Goal: Transaction & Acquisition: Purchase product/service

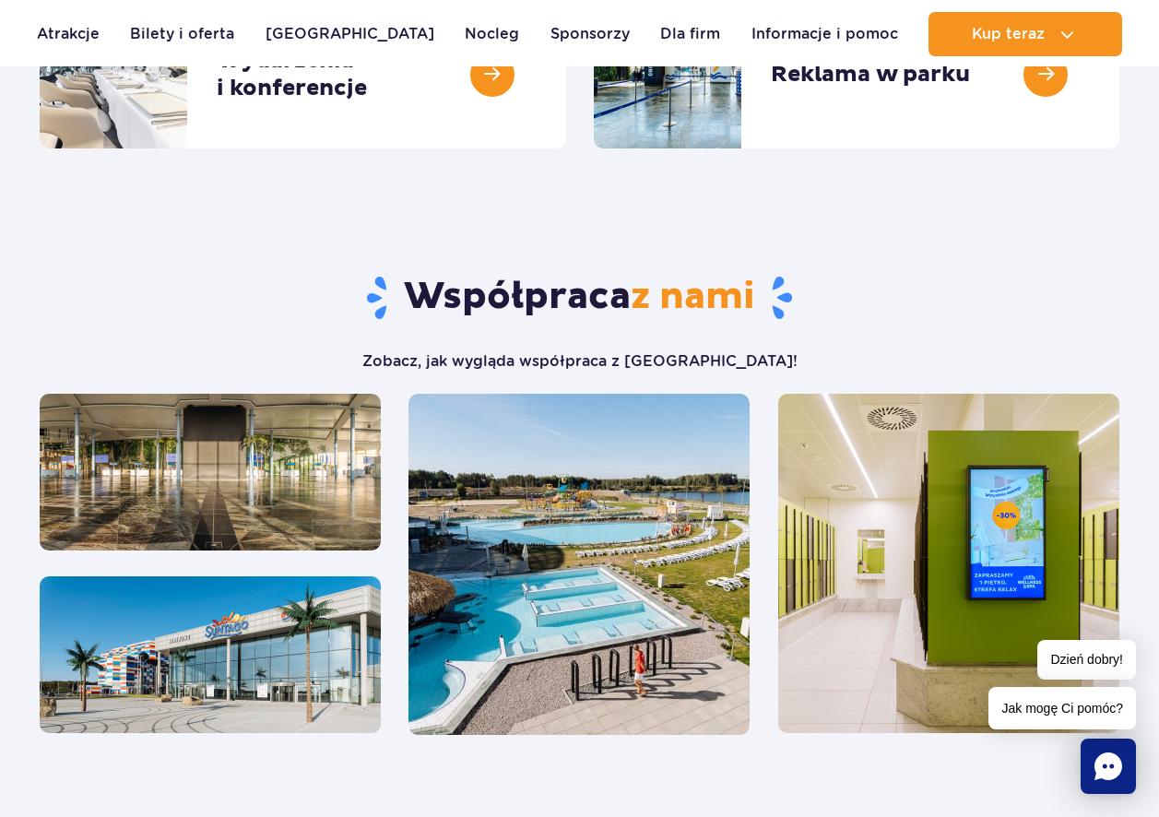
scroll to position [107, 0]
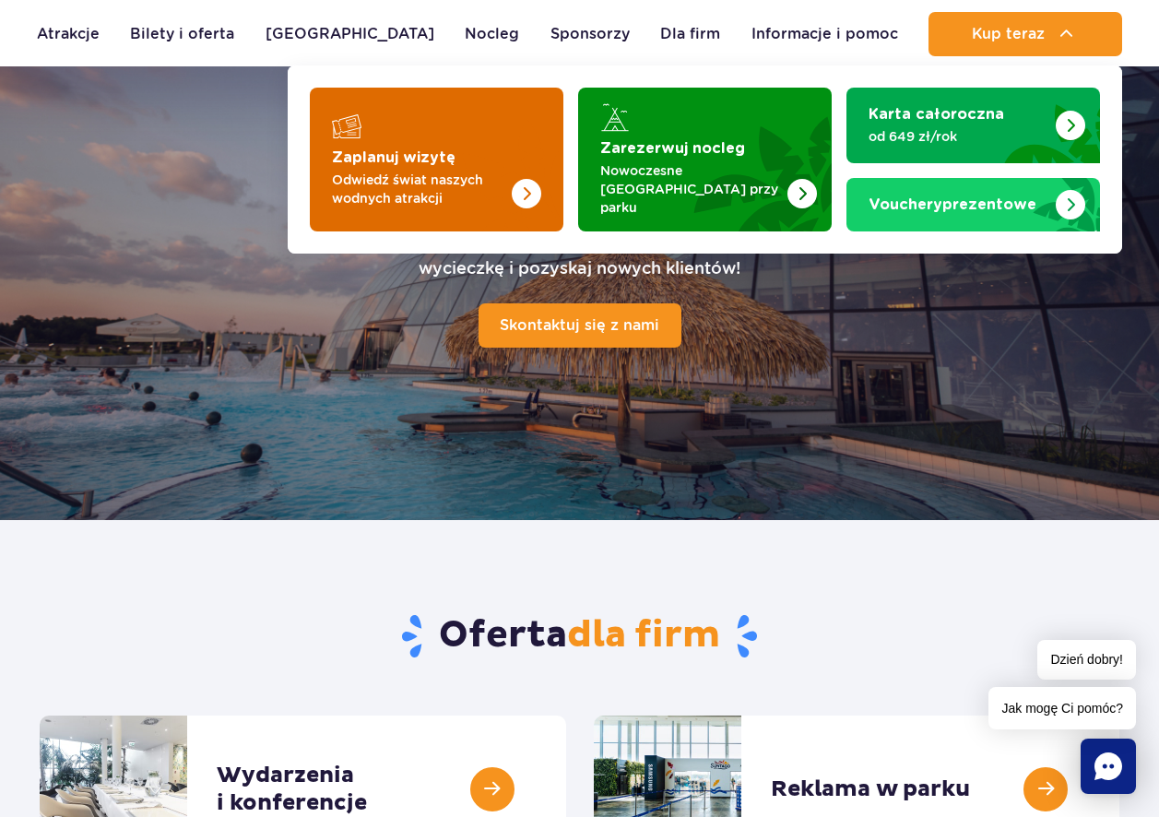
click at [468, 151] on img "Zaplanuj wizytę" at bounding box center [490, 160] width 147 height 144
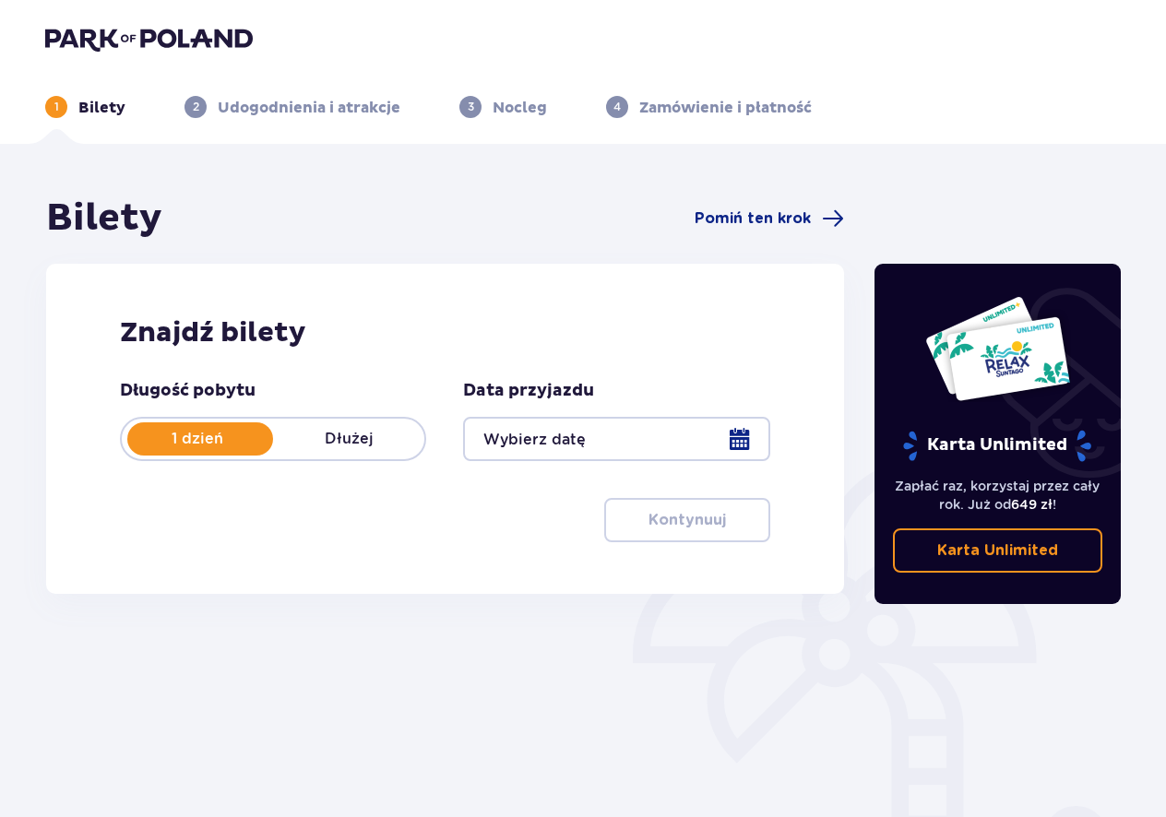
click at [729, 435] on div at bounding box center [616, 439] width 306 height 44
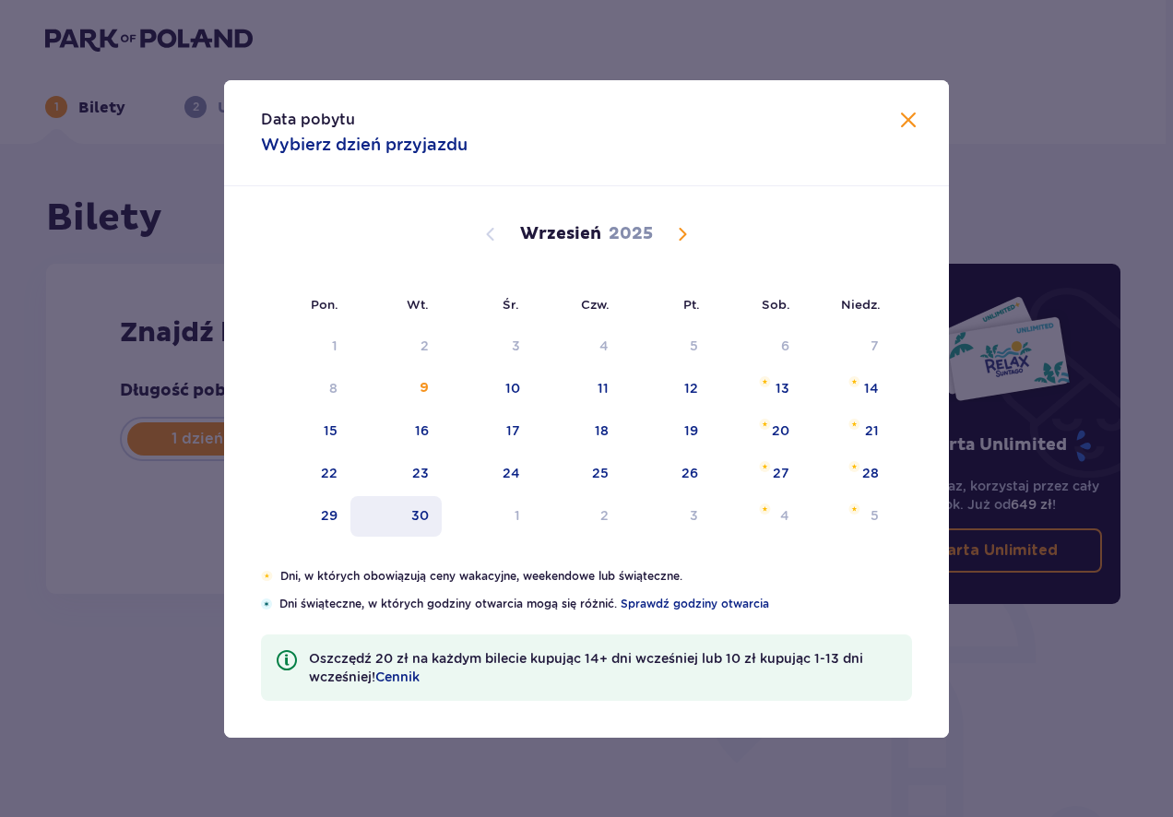
click at [426, 508] on div "30" at bounding box center [420, 515] width 18 height 18
type input "30.09.25"
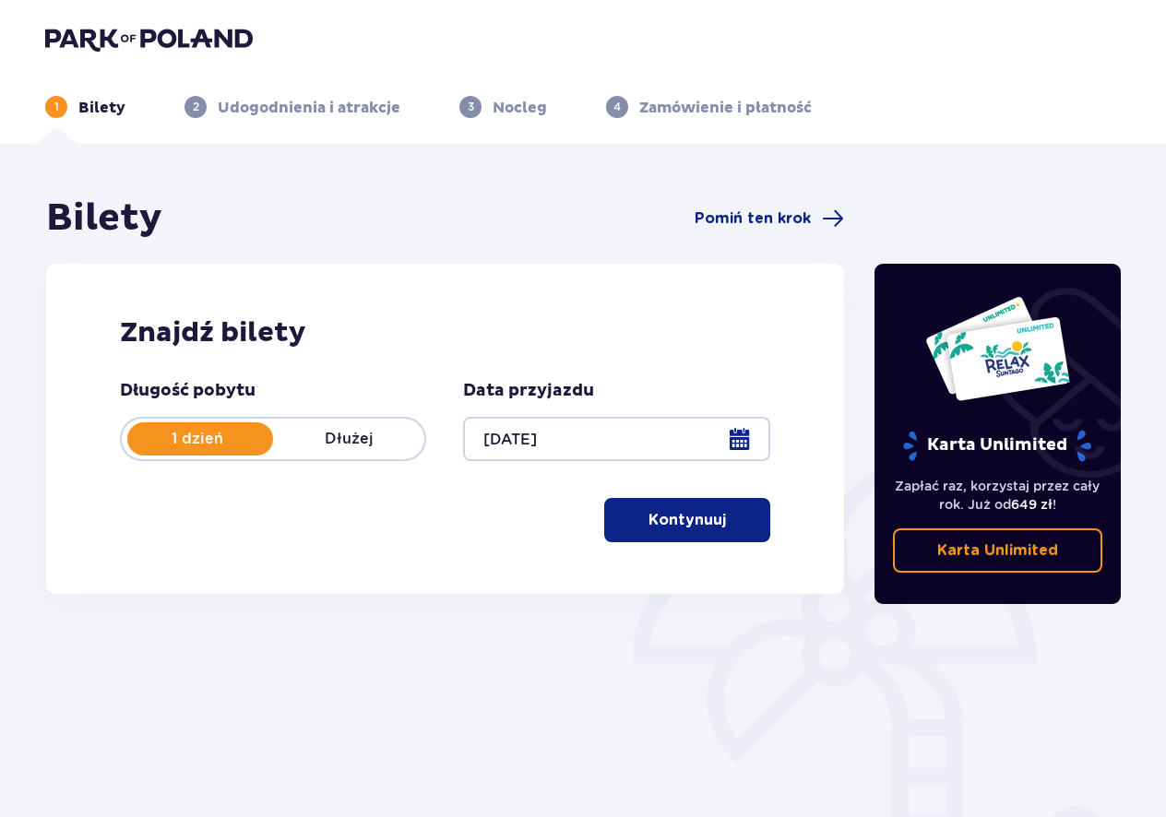
click at [668, 531] on button "Kontynuuj" at bounding box center [687, 520] width 166 height 44
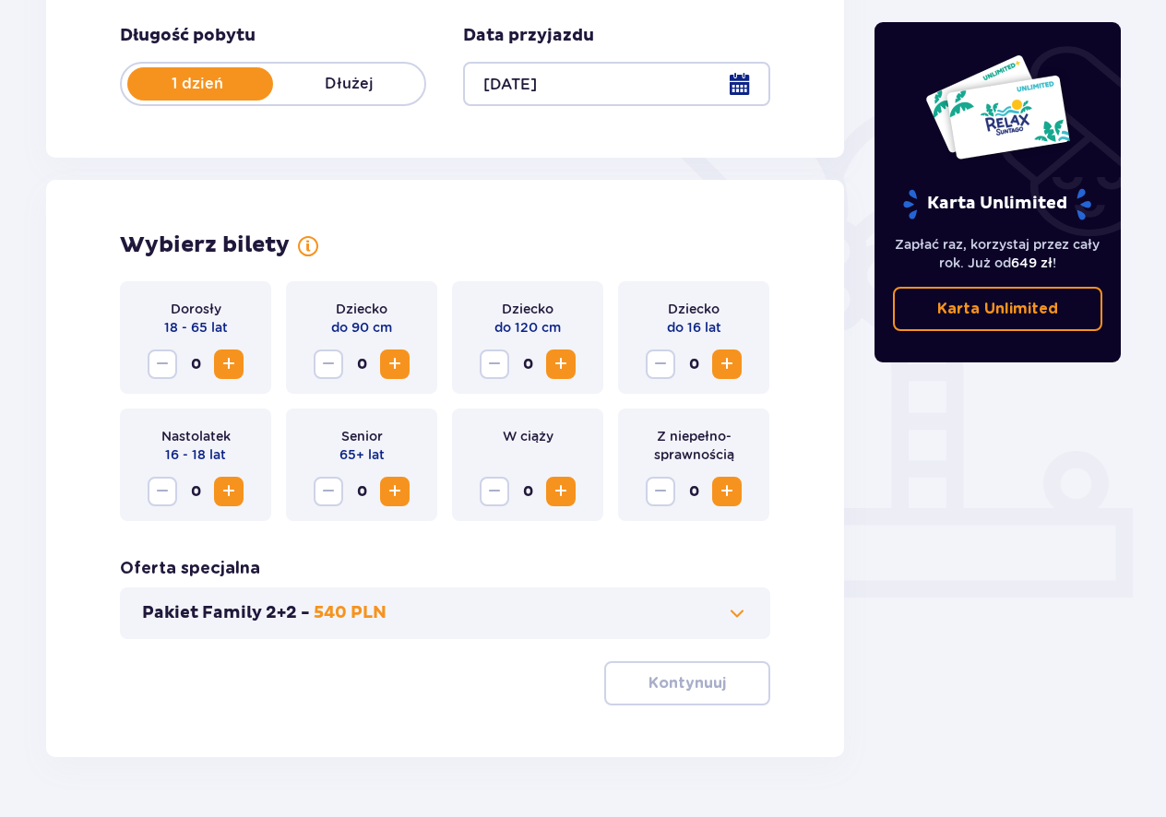
scroll to position [406, 0]
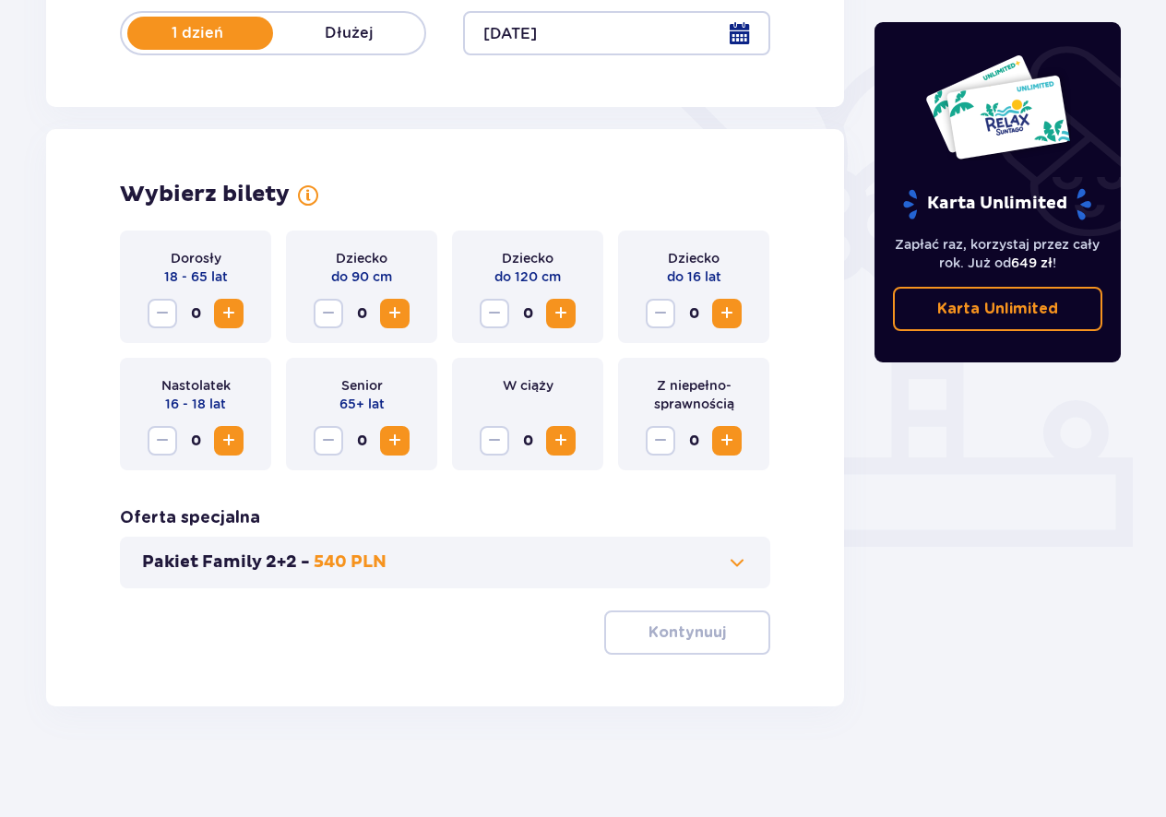
click at [226, 305] on span "Increase" at bounding box center [229, 313] width 22 height 22
click at [623, 643] on button "Kontynuuj" at bounding box center [687, 632] width 166 height 44
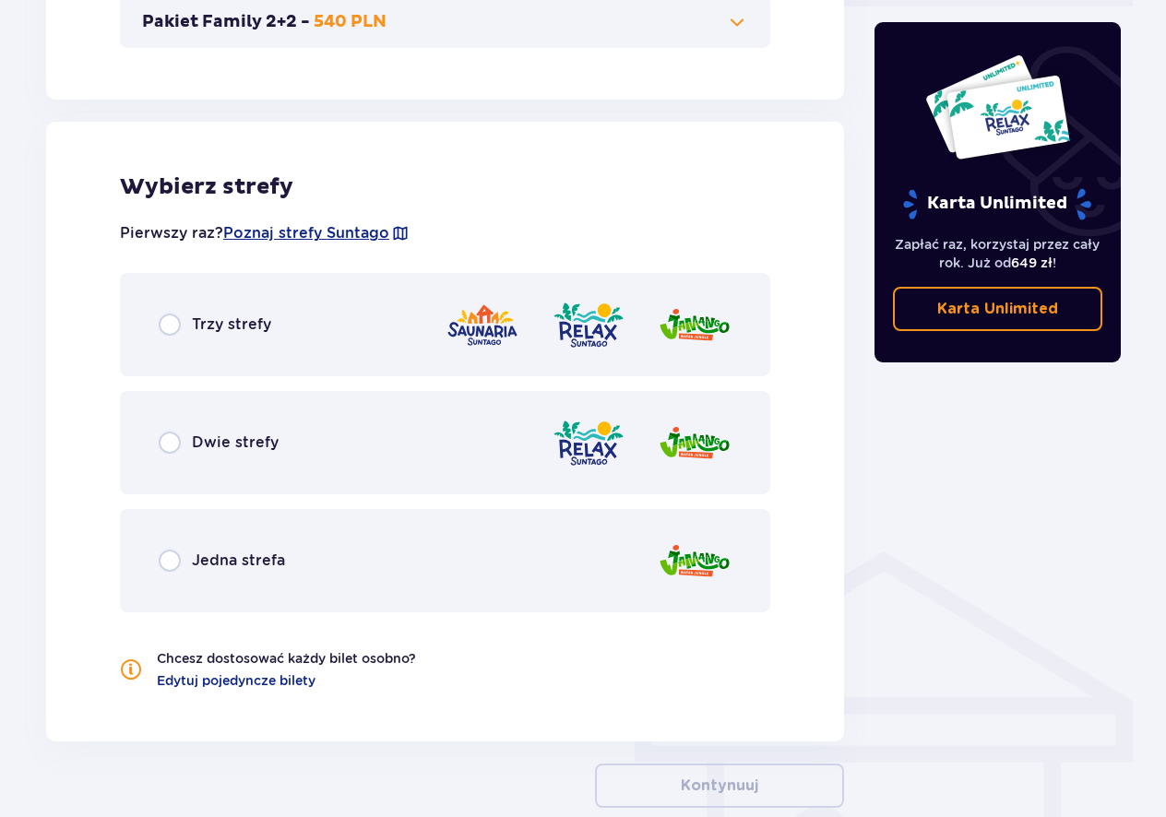
scroll to position [1024, 0]
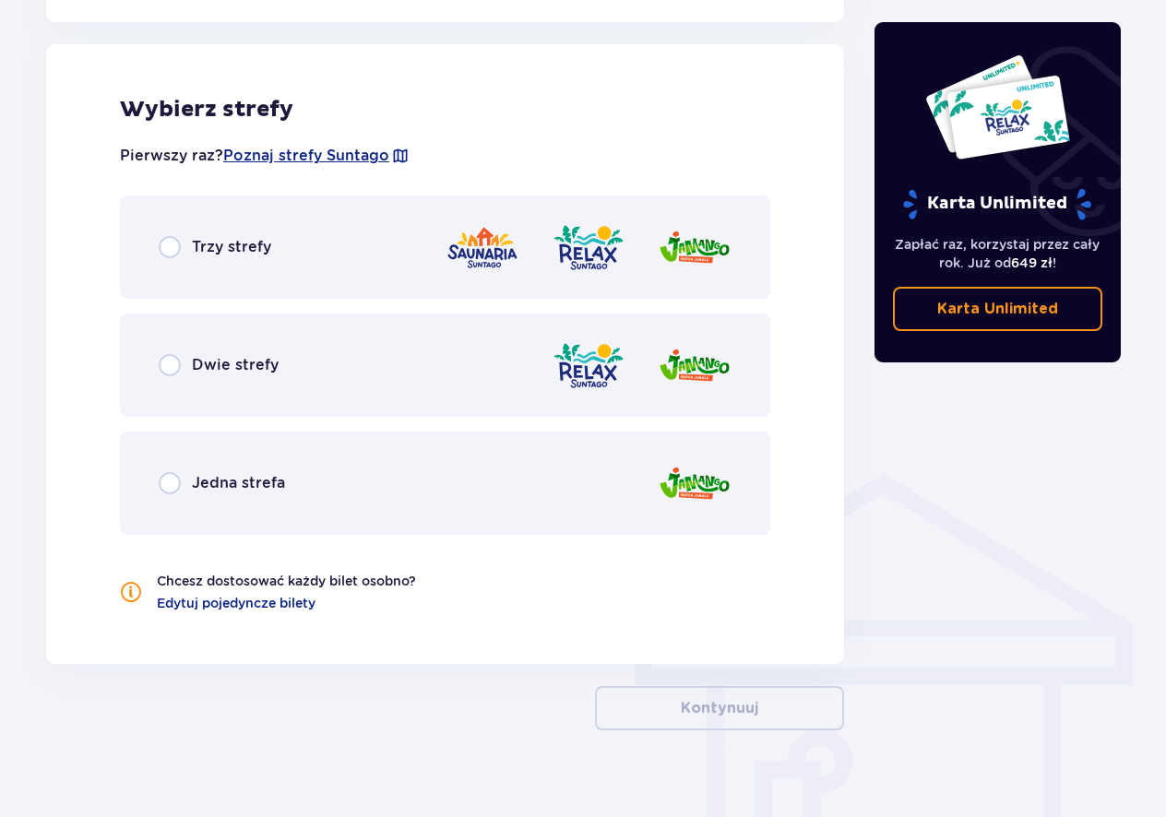
click at [189, 252] on div "Trzy strefy" at bounding box center [215, 247] width 112 height 22
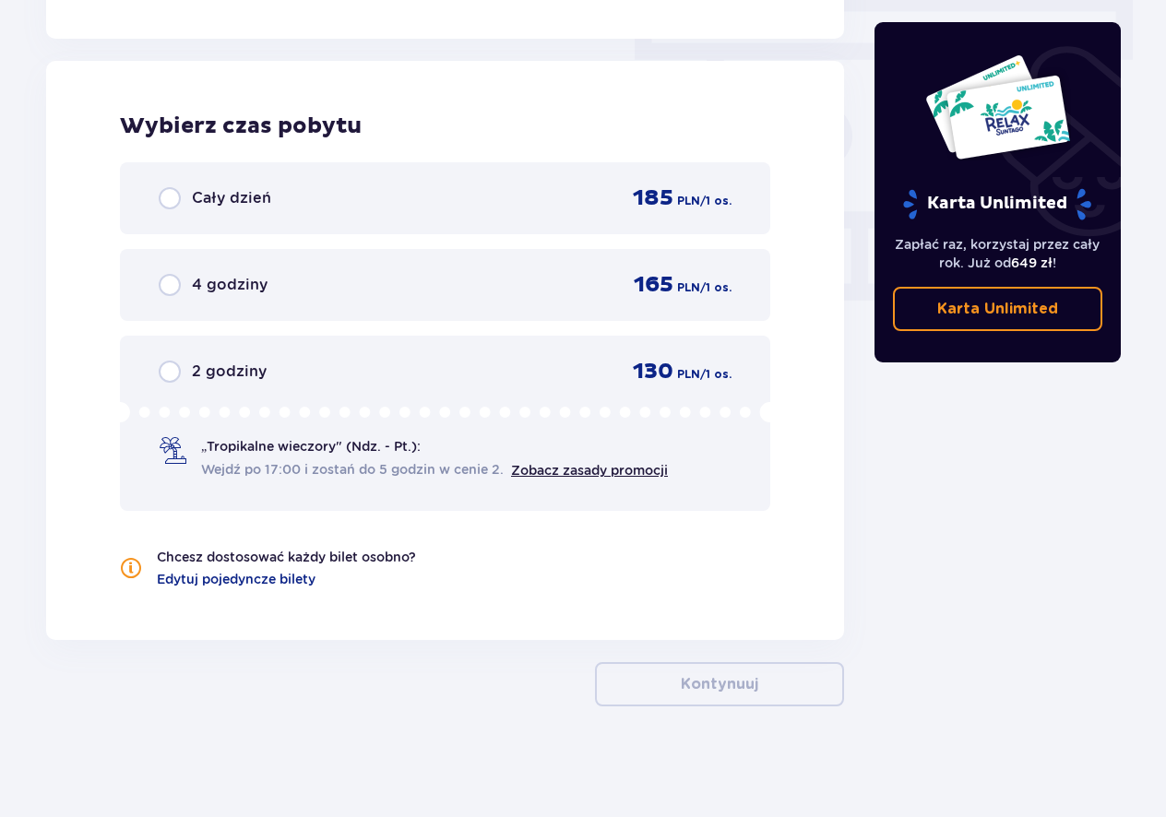
scroll to position [934, 0]
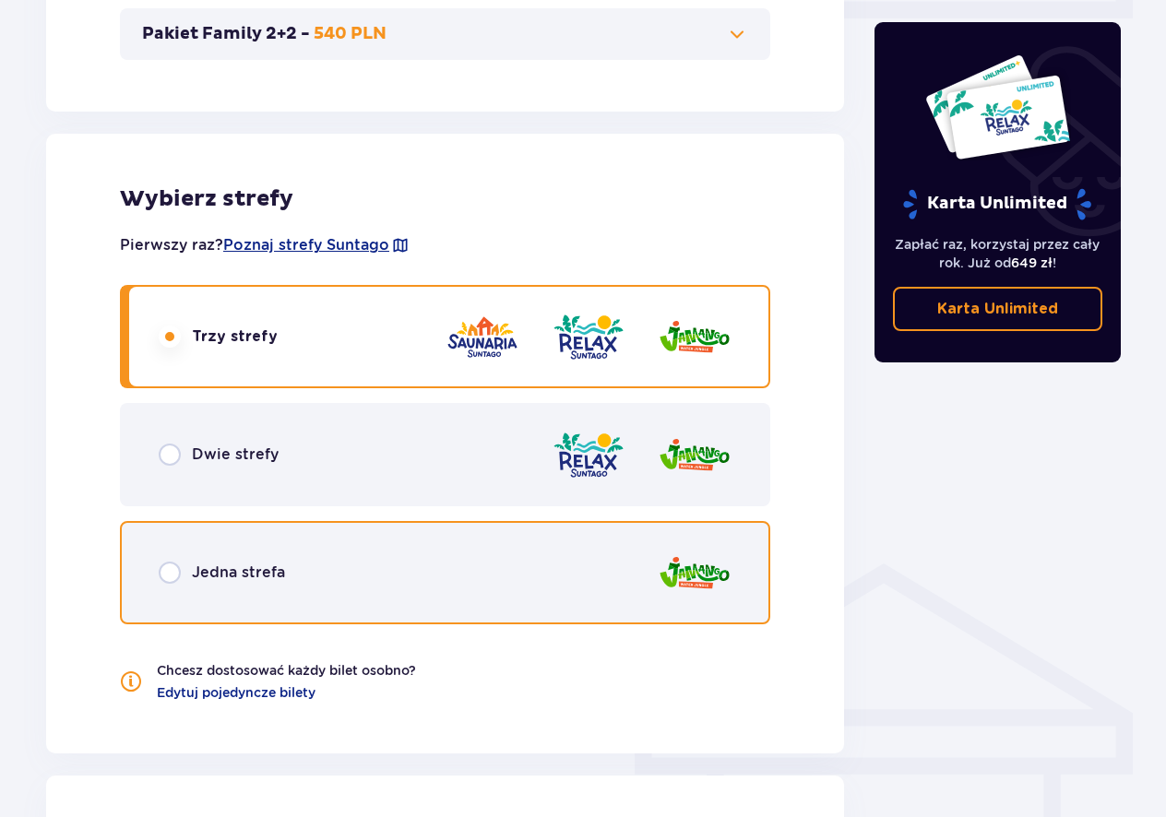
click at [176, 575] on input "radio" at bounding box center [170, 573] width 22 height 22
radio input "true"
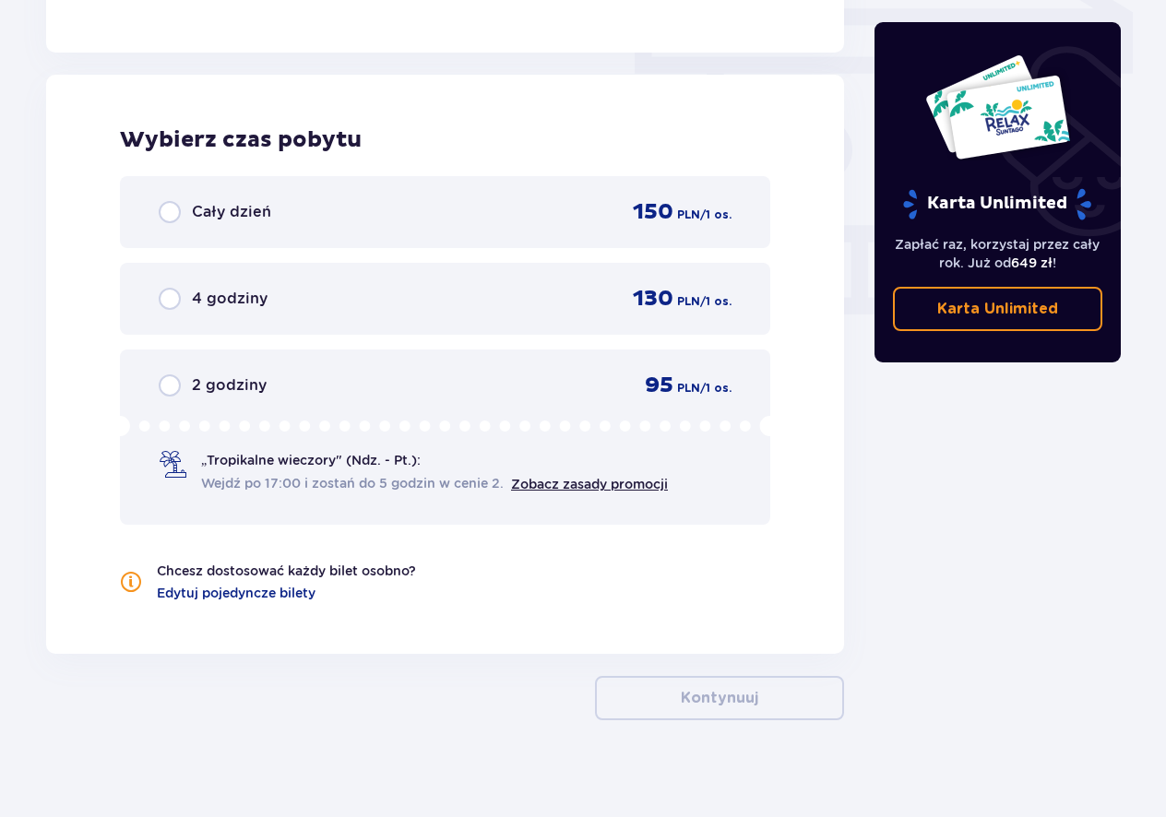
scroll to position [1649, 0]
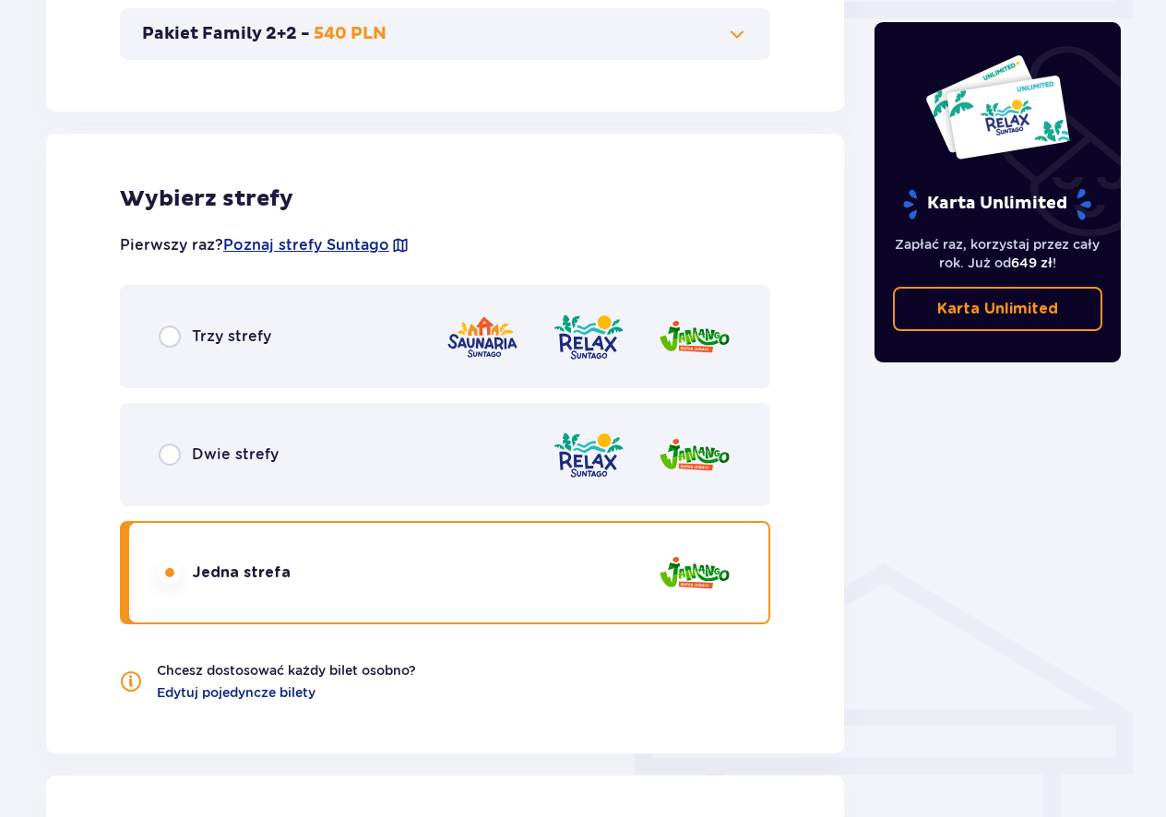
click at [1163, 23] on div "Bilety Pomiń ten krok Znajdź bilety Długość pobytu 1 dzień Dłużej Data przyjazd…" at bounding box center [583, 371] width 1166 height 2322
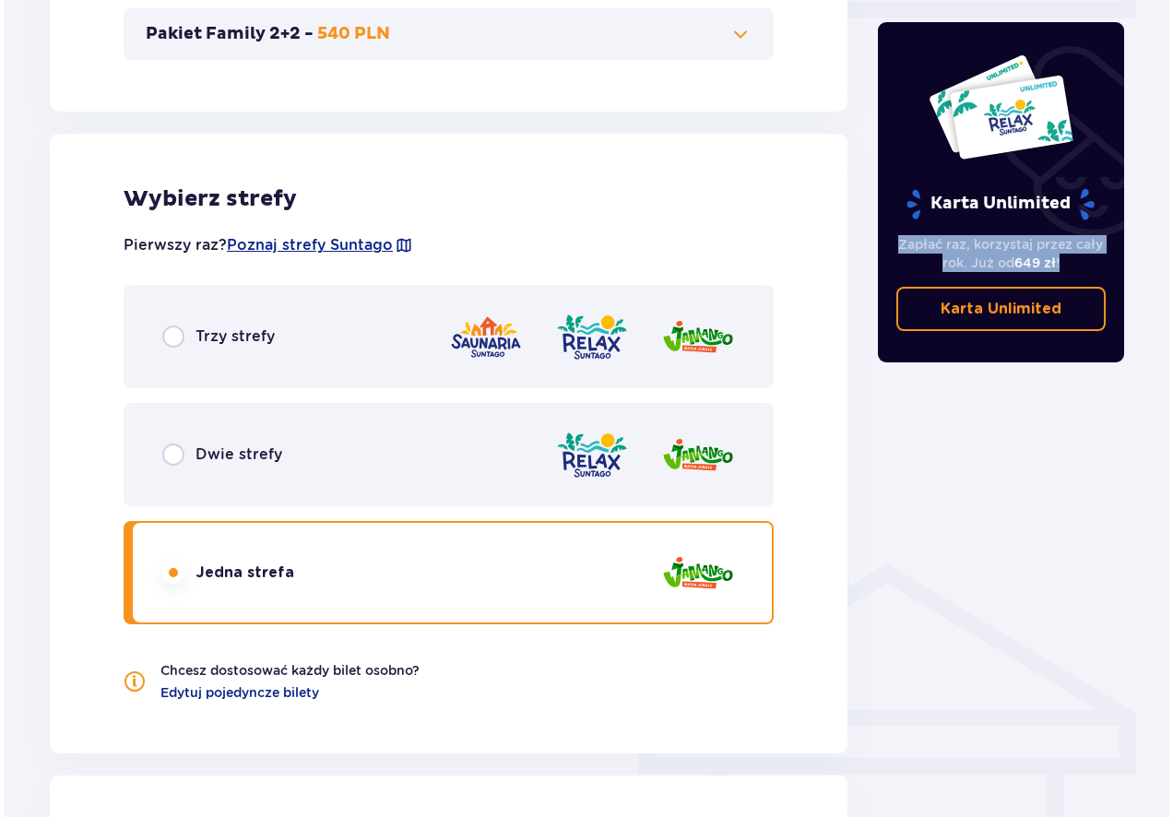
scroll to position [219, 0]
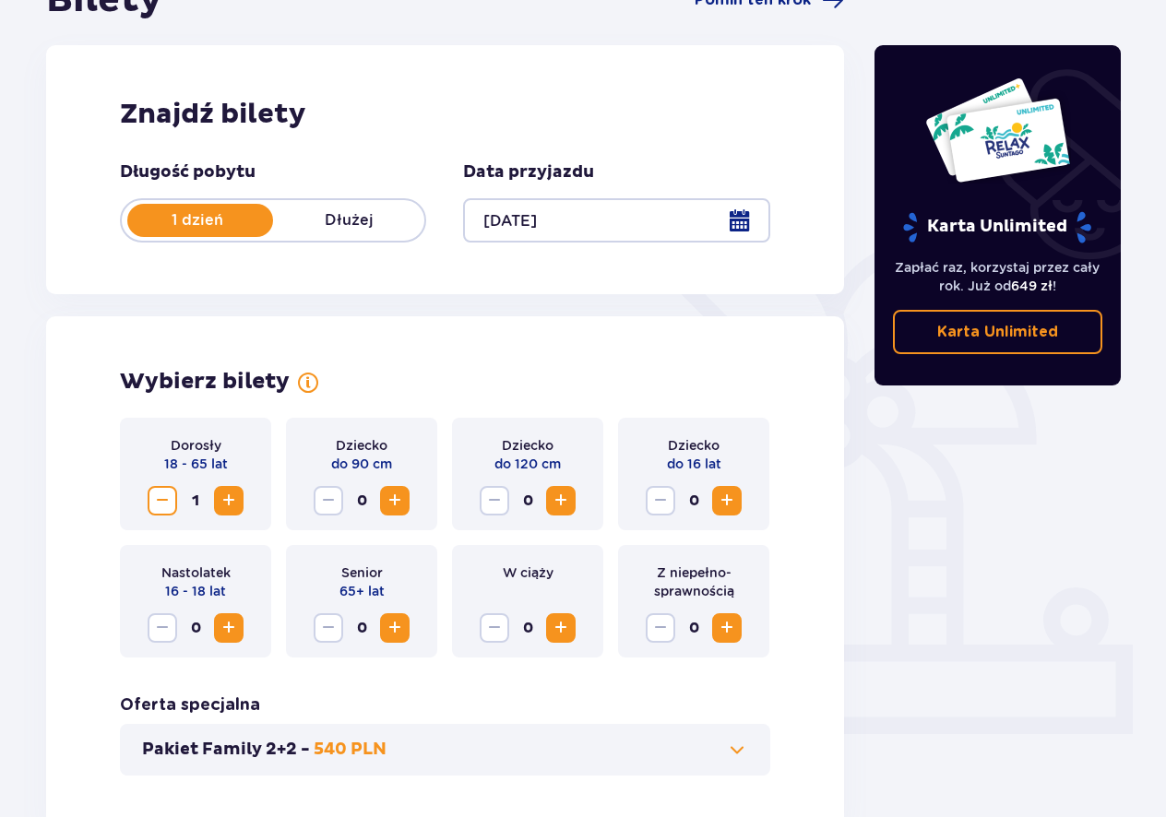
click at [730, 226] on div at bounding box center [616, 220] width 306 height 44
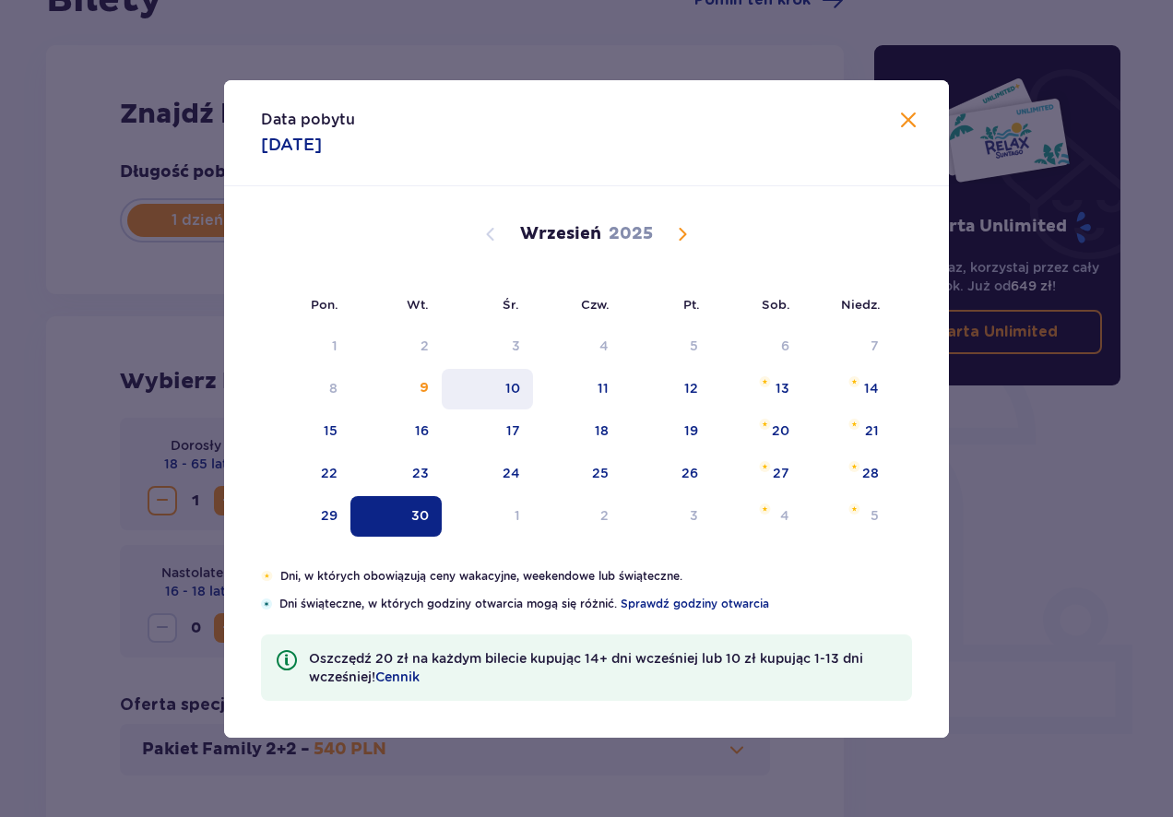
click at [510, 384] on div "10" at bounding box center [512, 388] width 15 height 18
type input "10.09.25"
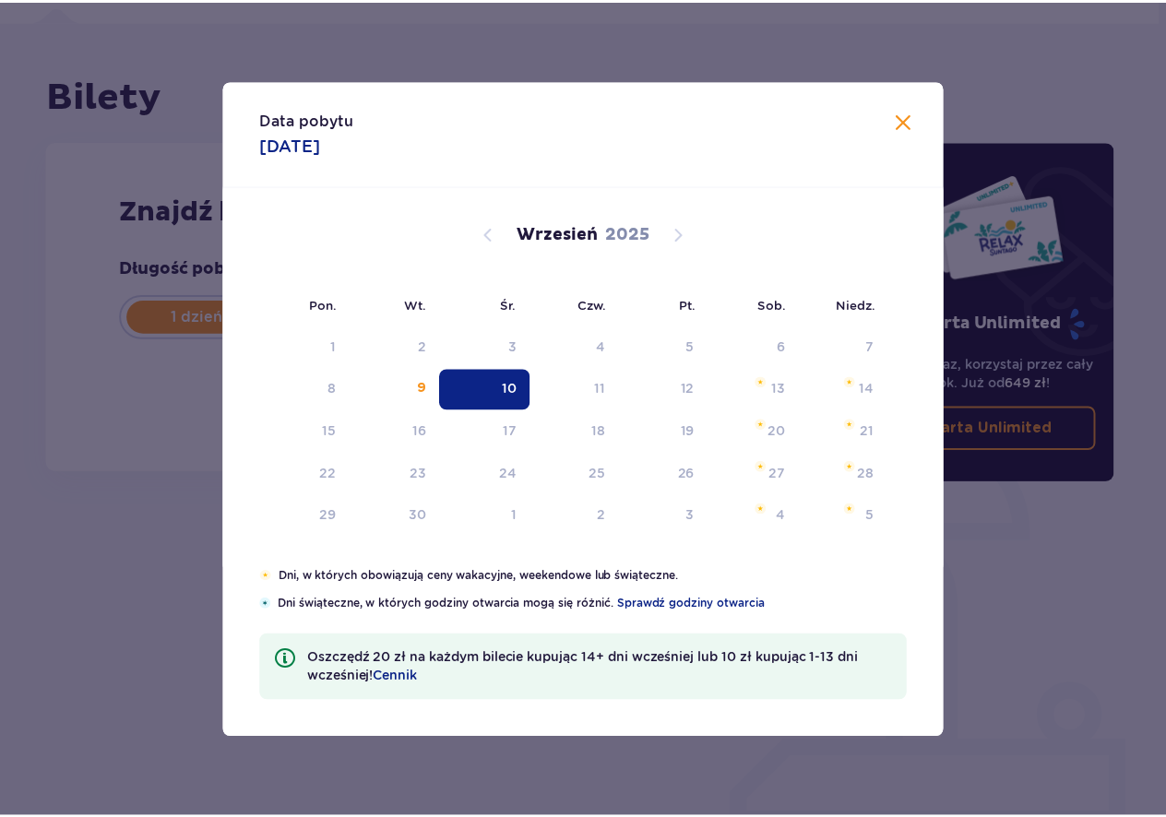
scroll to position [123, 0]
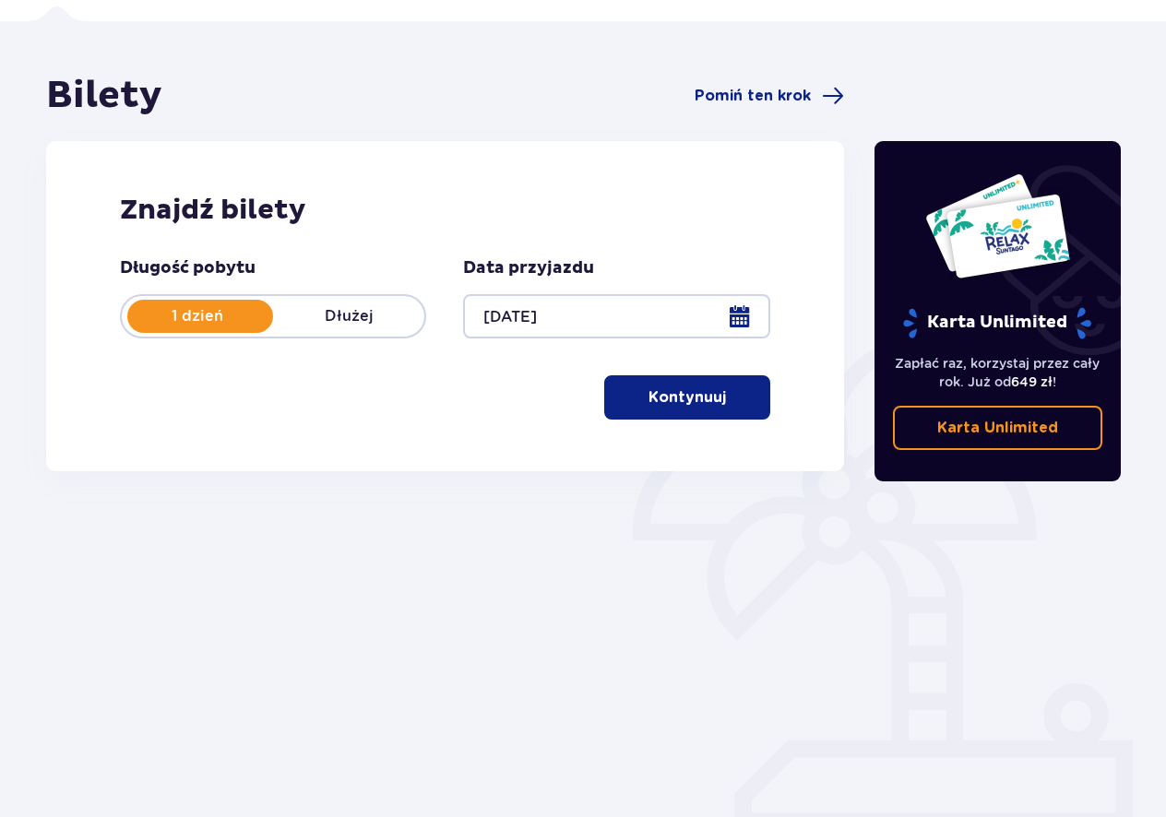
click at [684, 402] on p "Kontynuuj" at bounding box center [686, 397] width 77 height 20
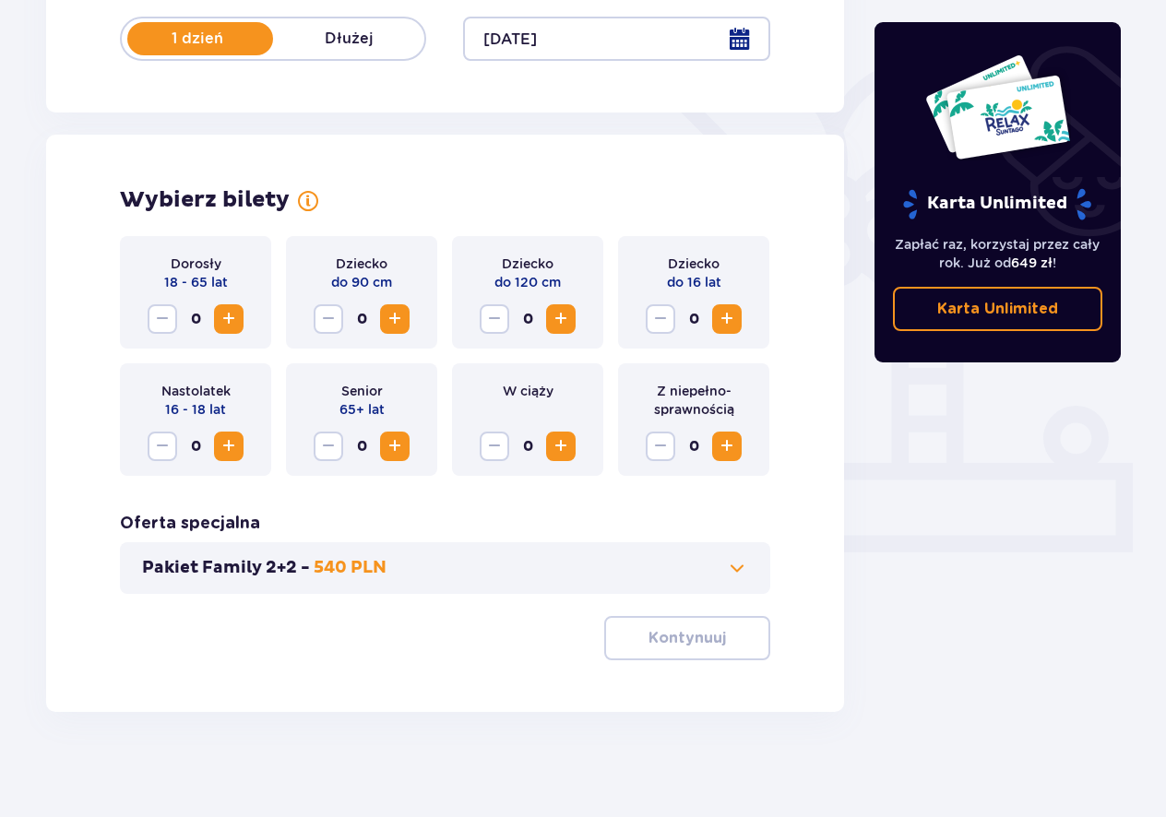
scroll to position [406, 0]
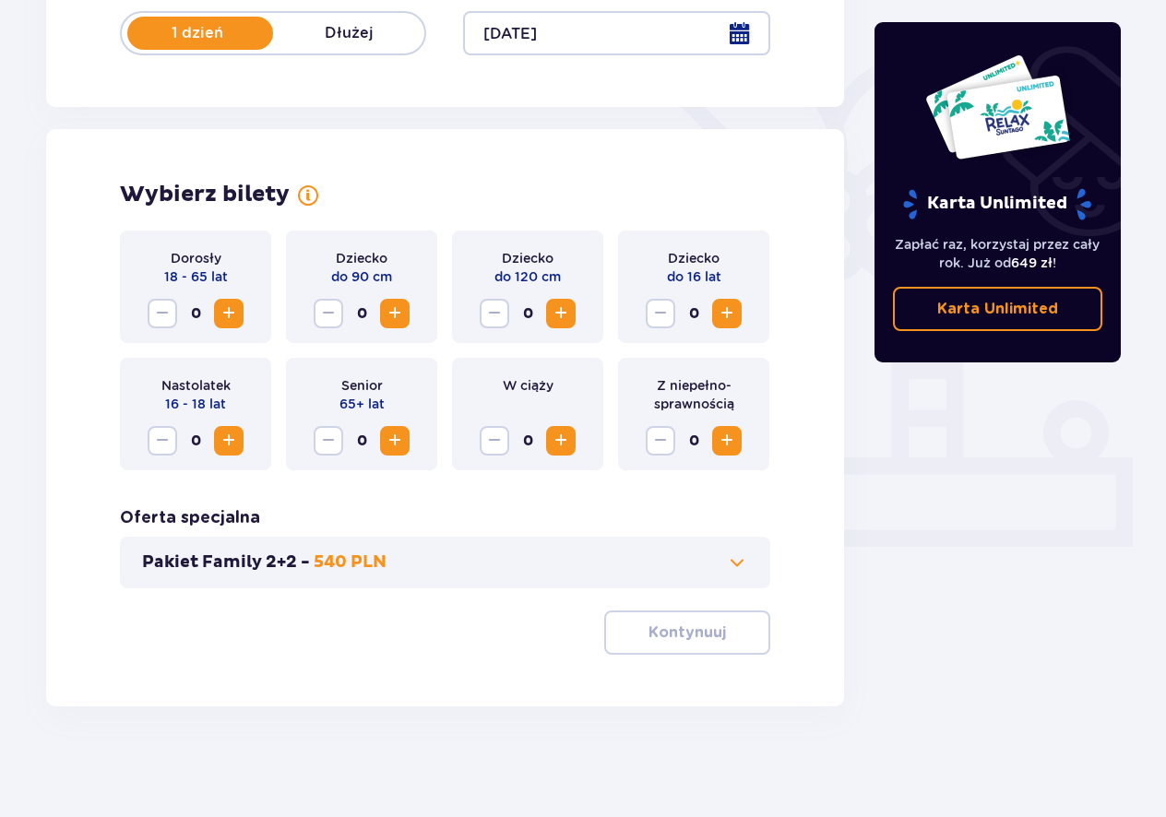
click at [233, 310] on span "Increase" at bounding box center [229, 313] width 22 height 22
click at [658, 636] on p "Kontynuuj" at bounding box center [686, 632] width 77 height 20
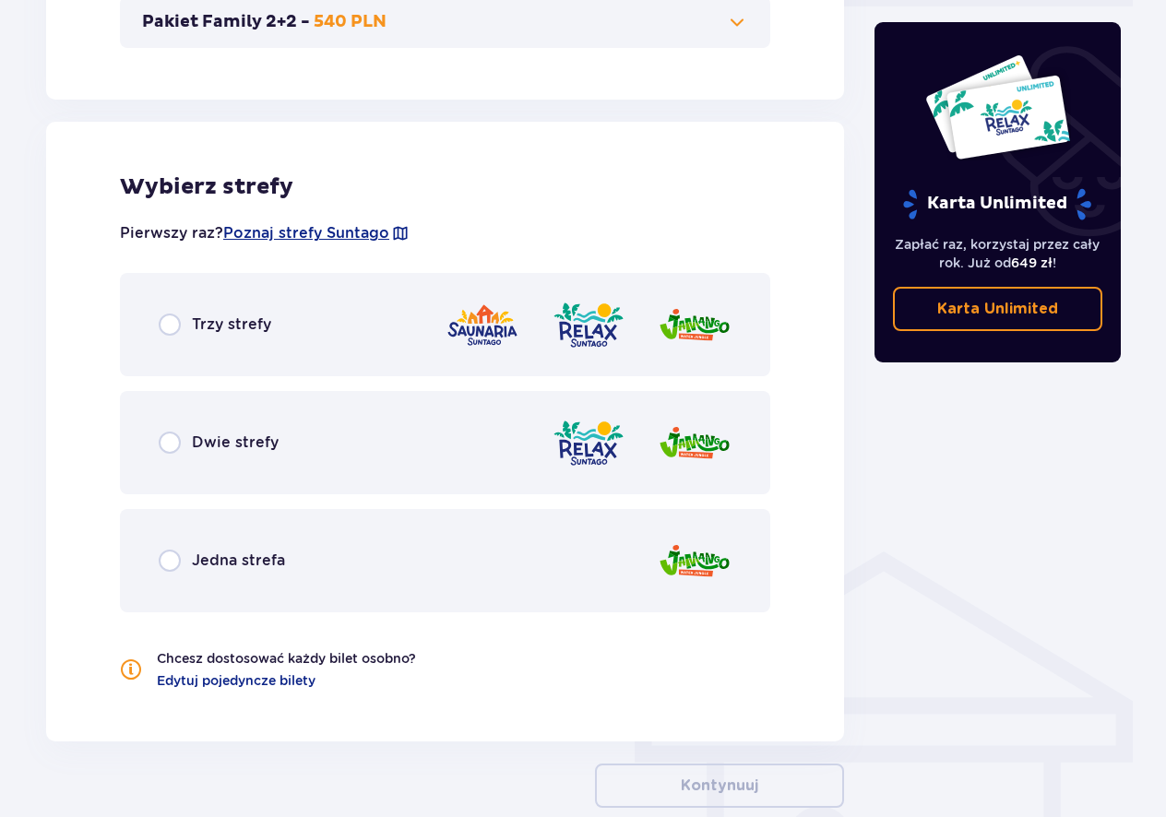
scroll to position [1024, 0]
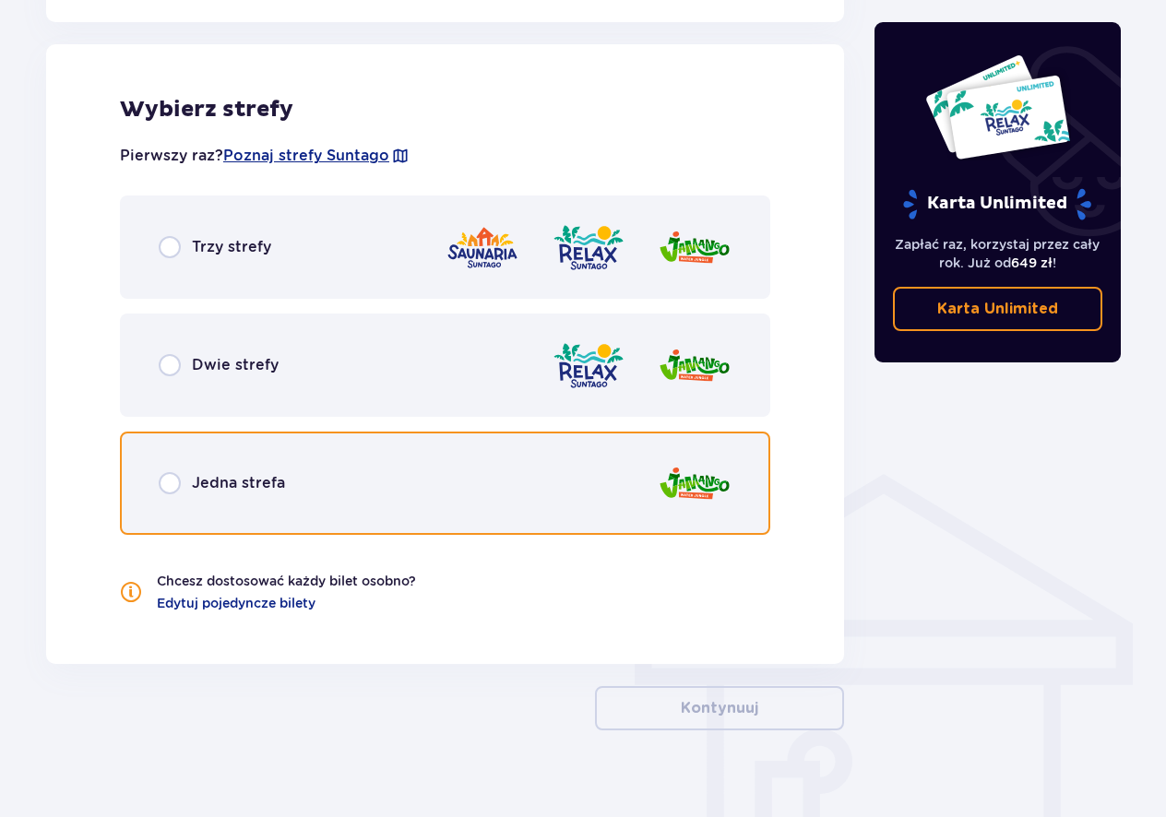
click at [178, 473] on input "radio" at bounding box center [170, 483] width 22 height 22
radio input "true"
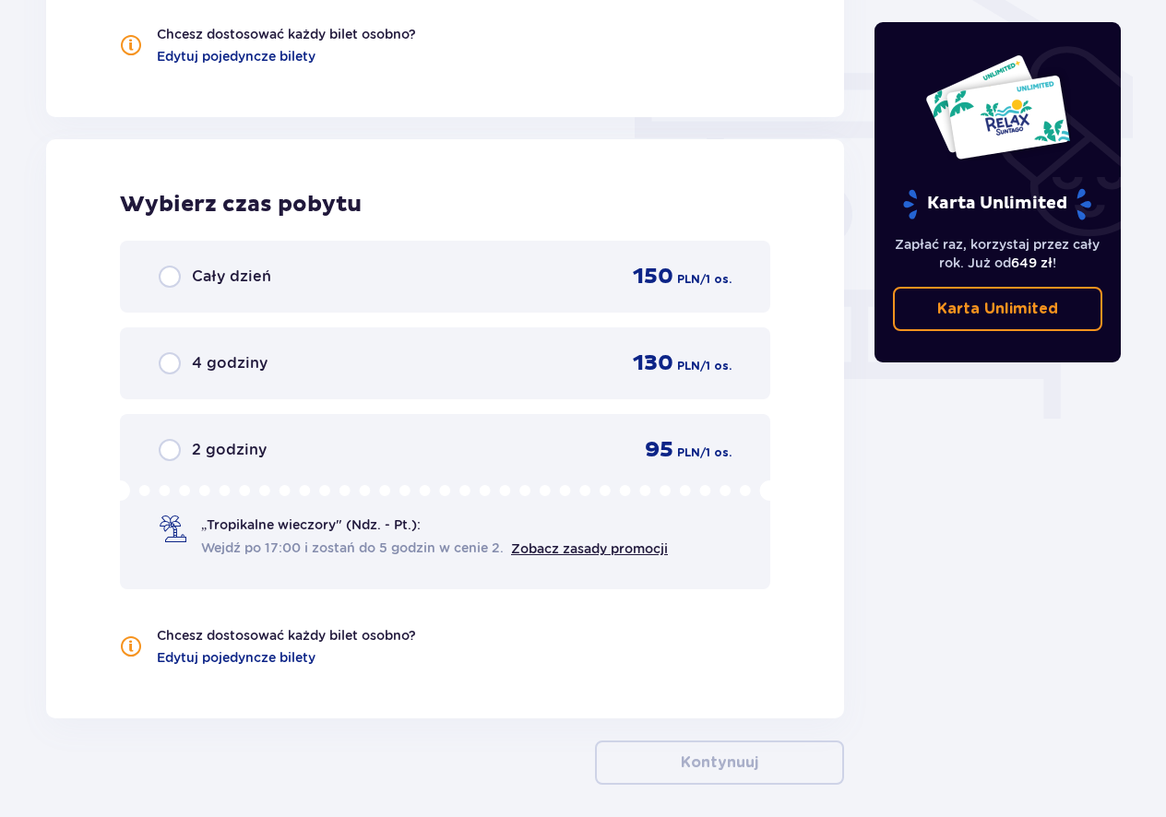
scroll to position [1649, 0]
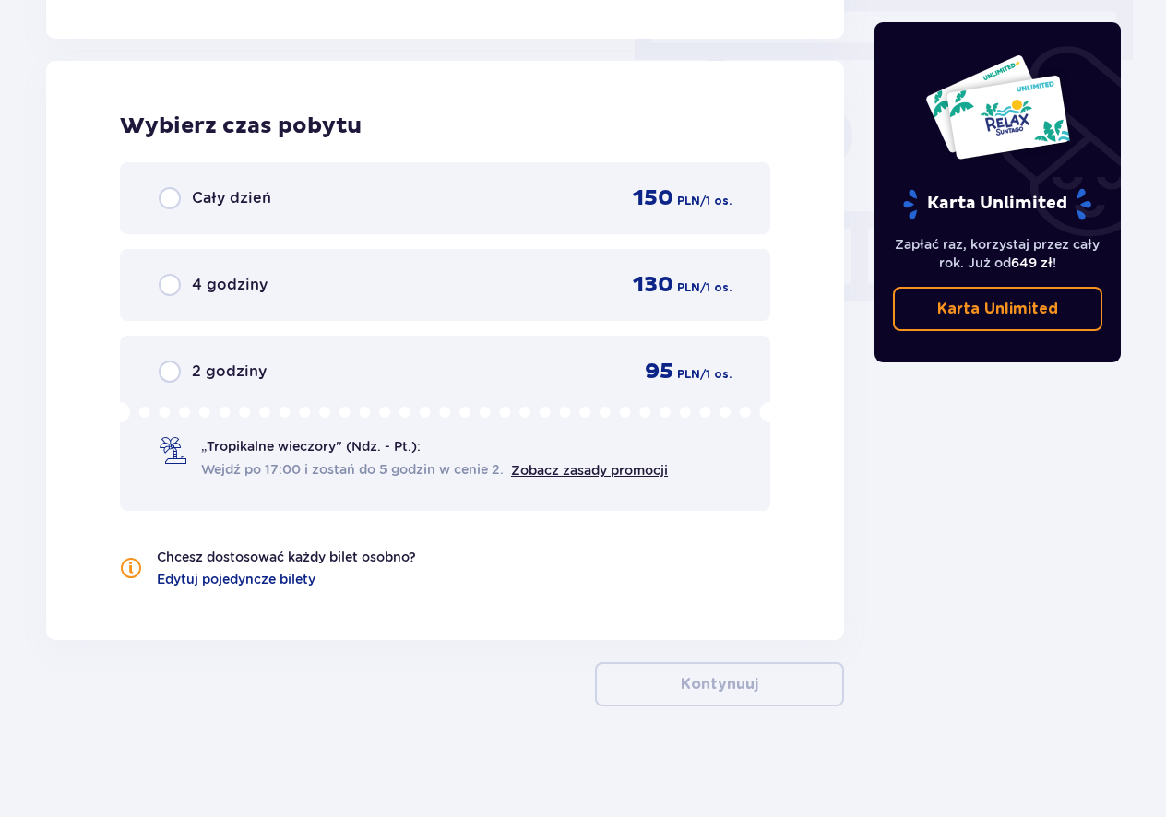
click at [705, 570] on div "Chcesz dostosować każdy bilet osobno? Edytuj pojedyncze bilety" at bounding box center [445, 568] width 650 height 41
